Goal: Task Accomplishment & Management: Manage account settings

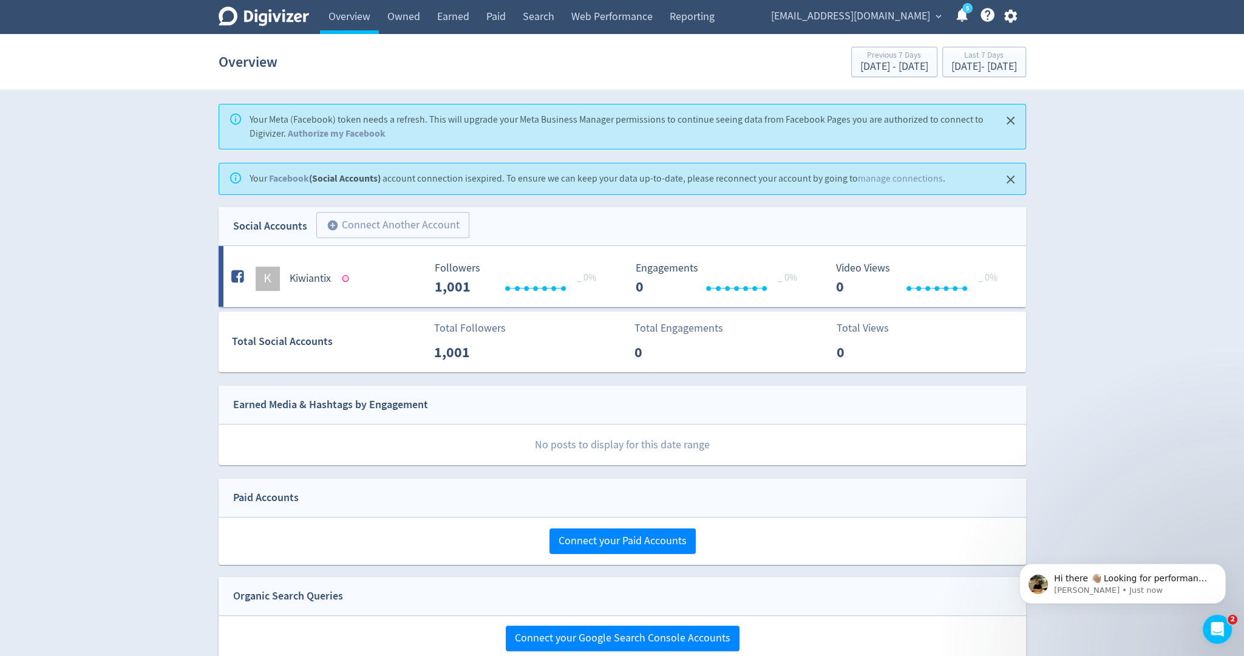
click at [1013, 26] on div "[EMAIL_ADDRESS][DOMAIN_NAME] expand_more 5 Help Center - Searchable support on …" at bounding box center [892, 17] width 268 height 34
click at [1013, 20] on icon "button" at bounding box center [1010, 16] width 16 height 16
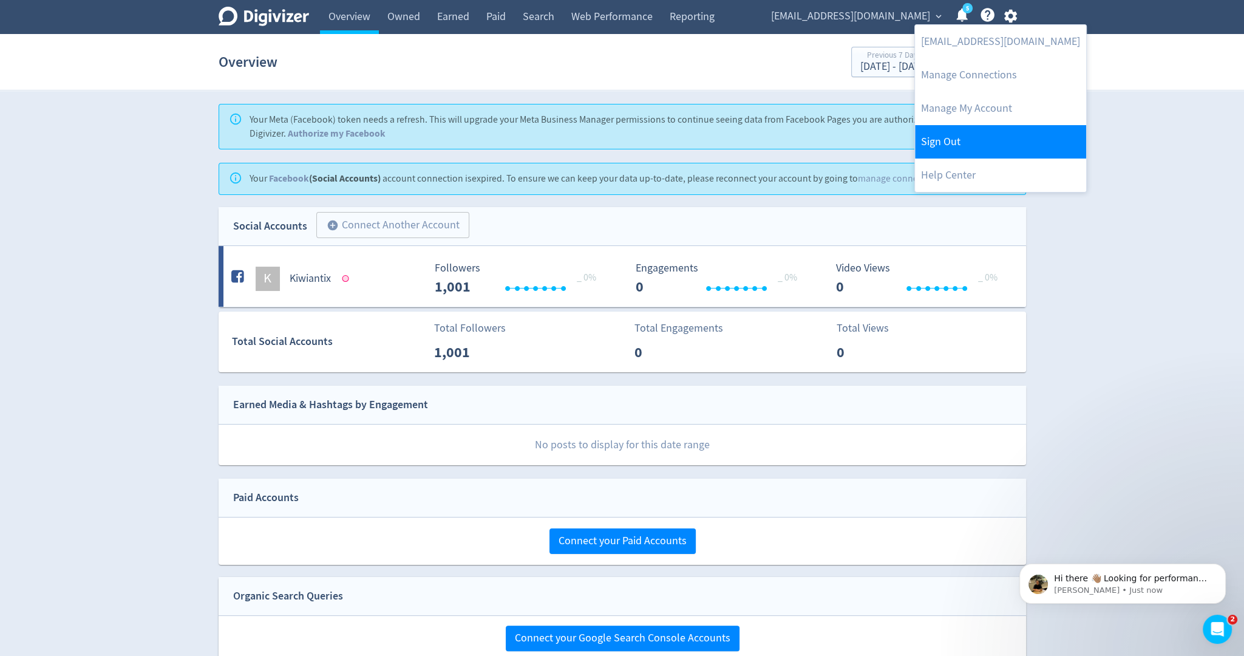
click at [971, 145] on link "Sign Out" at bounding box center [1000, 141] width 171 height 33
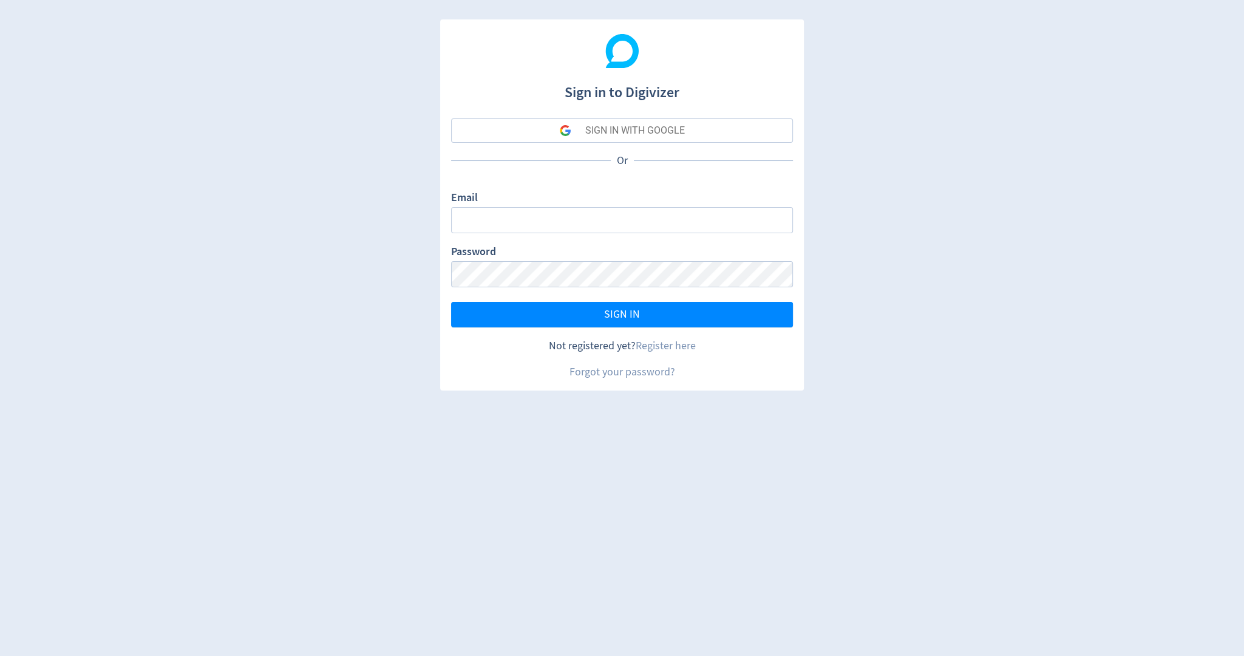
type input "[PERSON_NAME][EMAIL_ADDRESS][PERSON_NAME][DOMAIN_NAME]"
click at [758, 131] on button "SIGN IN WITH GOOGLE" at bounding box center [622, 130] width 342 height 24
